Goal: Information Seeking & Learning: Learn about a topic

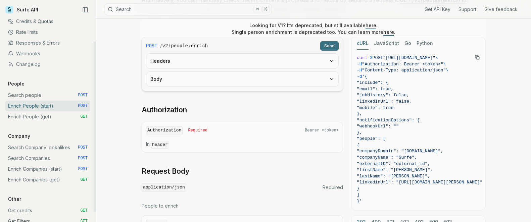
scroll to position [36, 0]
click at [60, 116] on link "Enrich People (get) GET" at bounding box center [47, 115] width 85 height 11
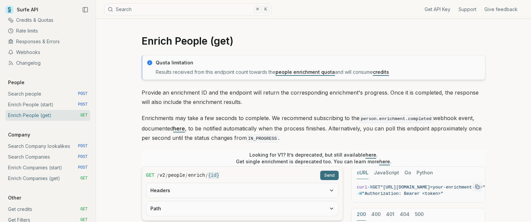
click at [299, 73] on link "people enrichment quota" at bounding box center [305, 72] width 59 height 6
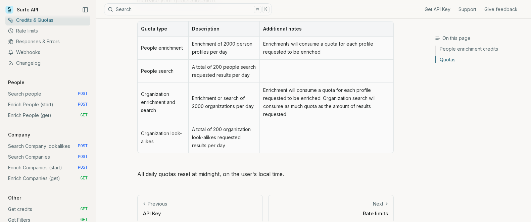
scroll to position [362, 0]
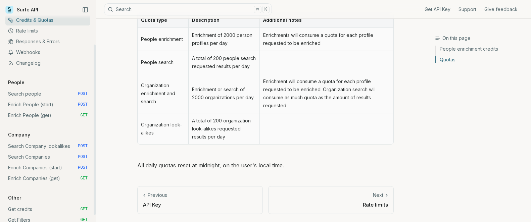
click at [57, 107] on link "Enrich People (start) POST" at bounding box center [47, 104] width 85 height 11
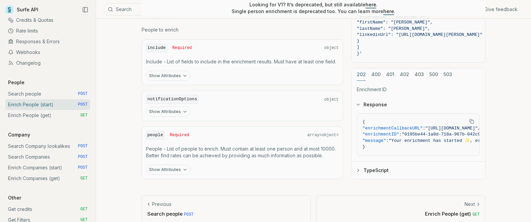
scroll to position [325, 0]
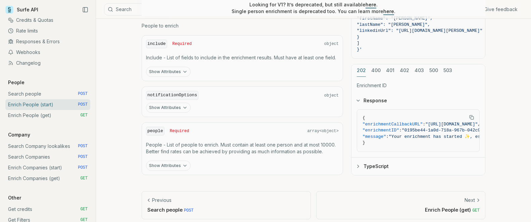
click at [180, 166] on button "Show Attributes" at bounding box center [168, 166] width 45 height 10
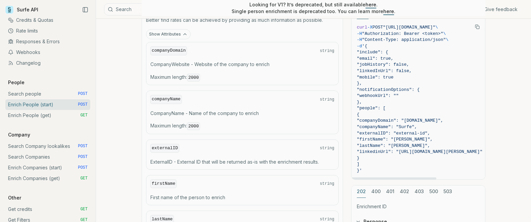
scroll to position [464, 0]
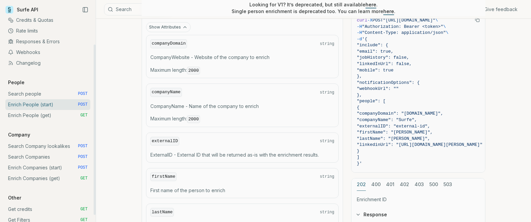
click at [40, 18] on link "Credits & Quotas" at bounding box center [47, 20] width 85 height 11
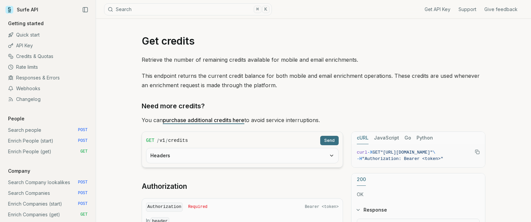
scroll to position [45, 0]
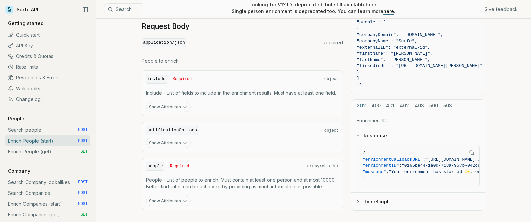
scroll to position [300, 0]
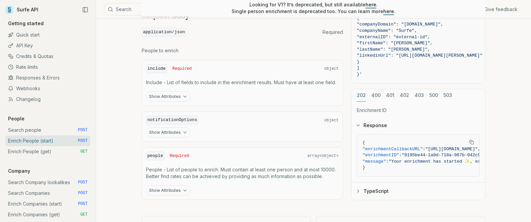
click at [177, 95] on button "Show Attributes" at bounding box center [168, 97] width 45 height 10
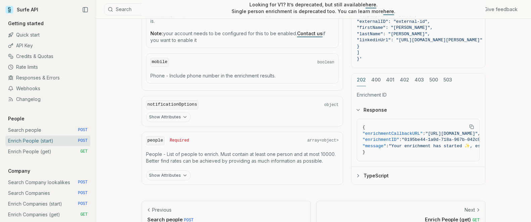
scroll to position [524, 0]
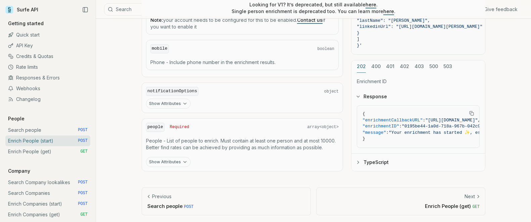
click at [169, 208] on p "Search people POST" at bounding box center [226, 206] width 158 height 7
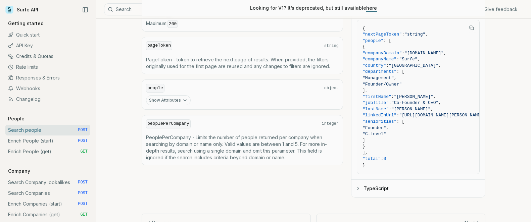
scroll to position [376, 0]
click at [171, 97] on button "Show Attributes" at bounding box center [168, 100] width 45 height 10
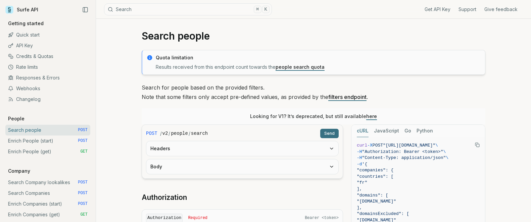
scroll to position [0, 0]
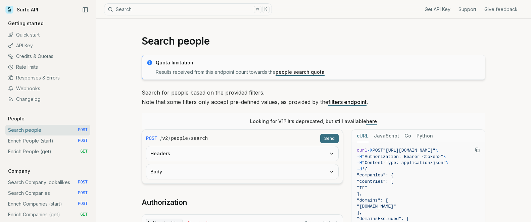
click at [310, 72] on link "people search quota" at bounding box center [300, 72] width 49 height 6
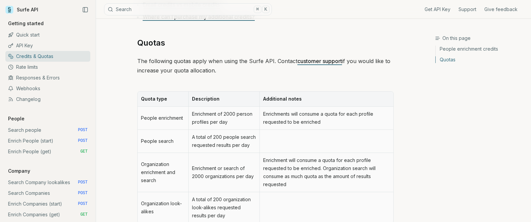
click at [315, 61] on link "customer support" at bounding box center [320, 61] width 45 height 7
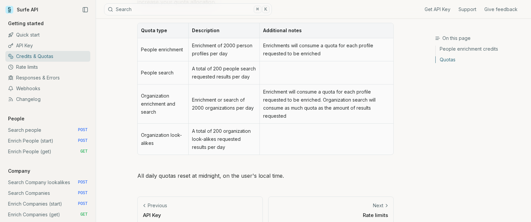
scroll to position [358, 0]
